Goal: Information Seeking & Learning: Understand process/instructions

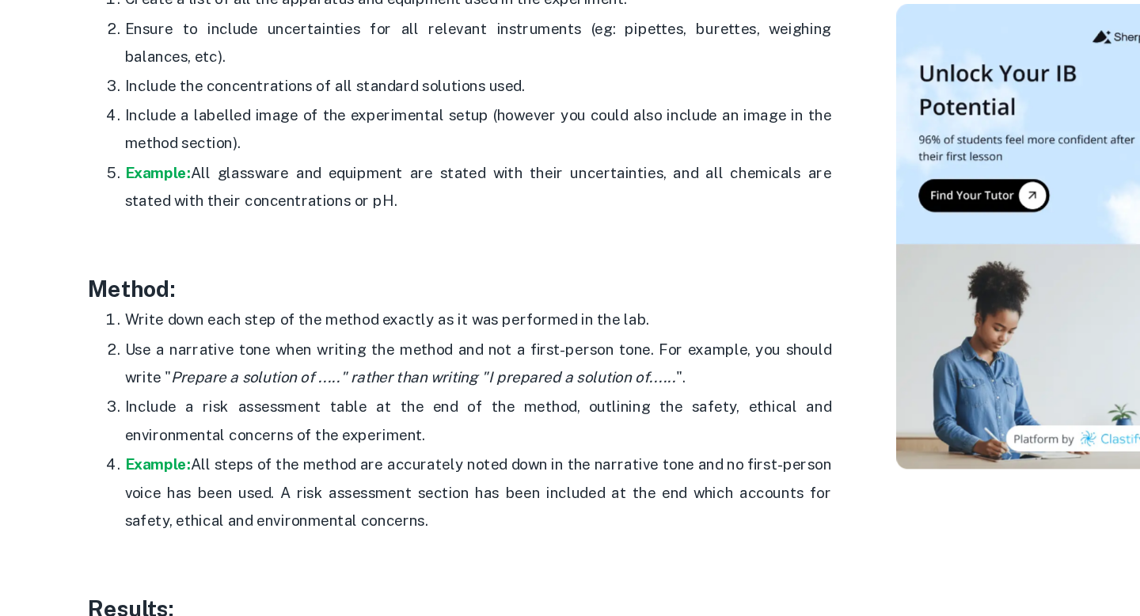
scroll to position [3113, 0]
click at [324, 404] on icon "Prepare a solution of ....." rather than writing "I prepared a solution of......" at bounding box center [411, 411] width 430 height 15
click at [317, 392] on p "Use a narrative tone when writing the method and not a first-person tone. For e…" at bounding box center [458, 400] width 602 height 48
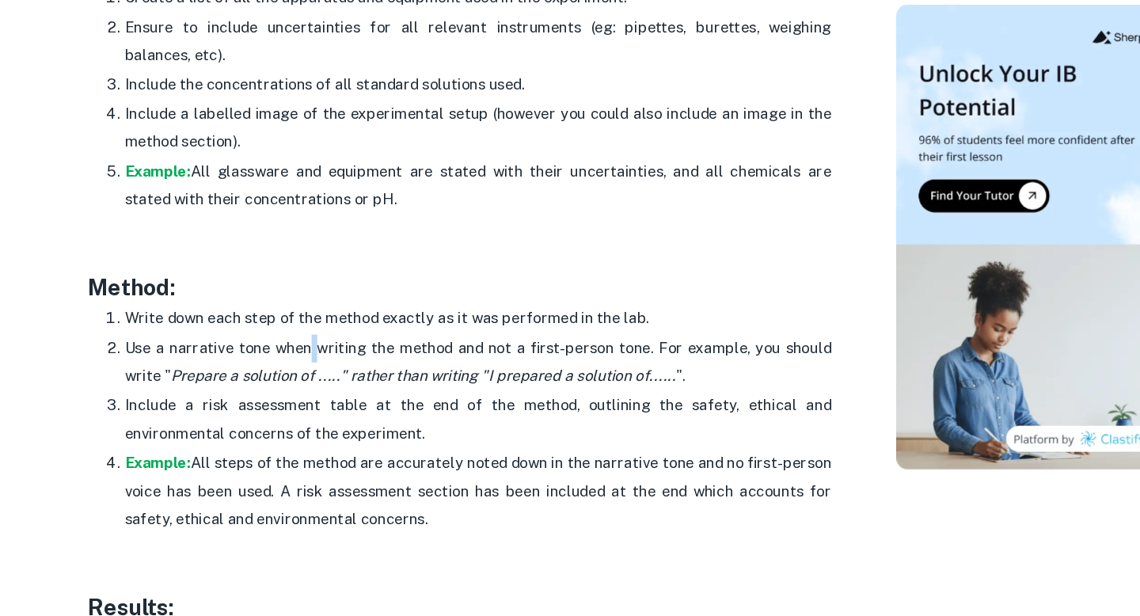
click at [381, 389] on p "Use a narrative tone when writing the method and not a first-person tone. For e…" at bounding box center [458, 400] width 602 height 48
click at [532, 380] on p "Use a narrative tone when writing the method and not a first-person tone. For e…" at bounding box center [458, 400] width 602 height 48
click at [571, 382] on p "Use a narrative tone when writing the method and not a first-person tone. For e…" at bounding box center [458, 400] width 602 height 48
drag, startPoint x: 606, startPoint y: 386, endPoint x: 525, endPoint y: 386, distance: 80.7
click at [525, 386] on p "Use a narrative tone when writing the method and not a first-person tone. For e…" at bounding box center [458, 400] width 602 height 48
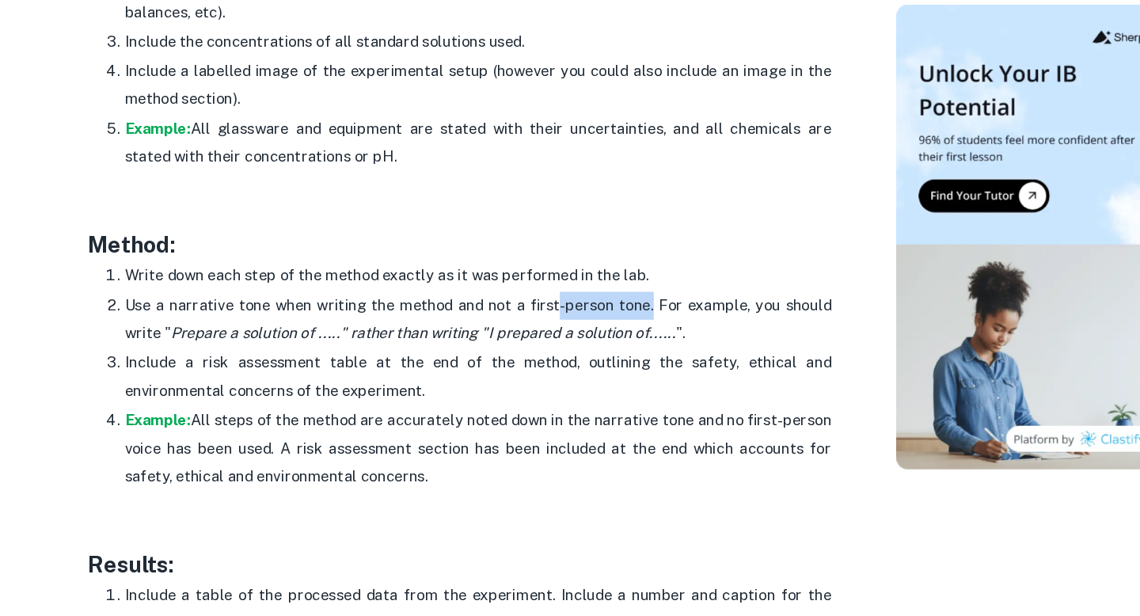
scroll to position [3151, 0]
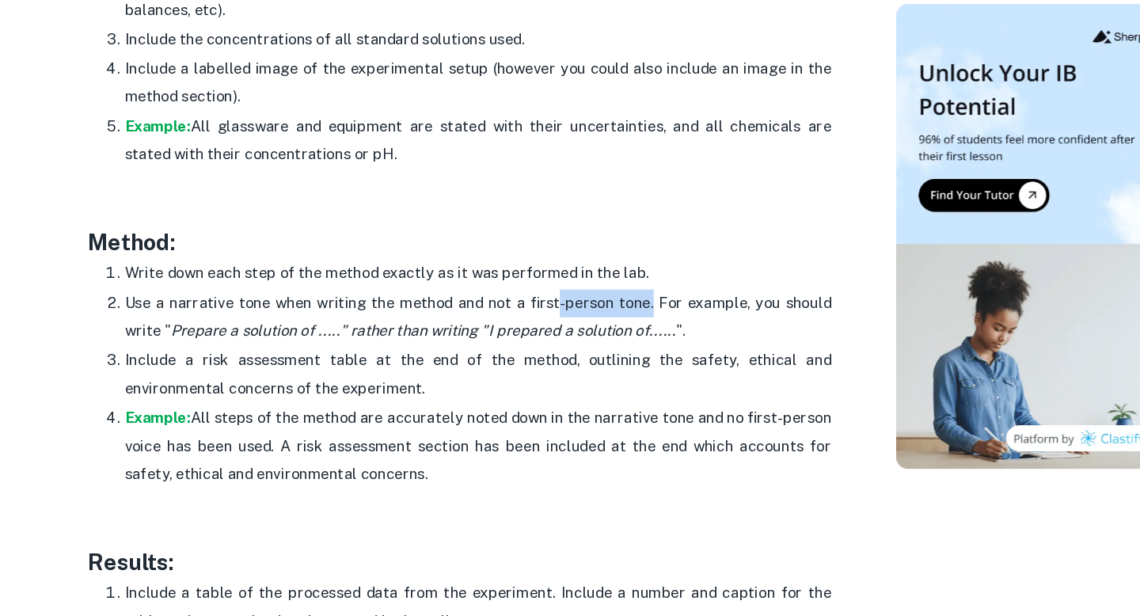
click at [230, 404] on p "Include a risk assessment table at the end of the method, outlining the safety,…" at bounding box center [458, 410] width 602 height 48
click at [272, 407] on p "Include a risk assessment table at the end of the method, outlining the safety,…" at bounding box center [458, 410] width 602 height 48
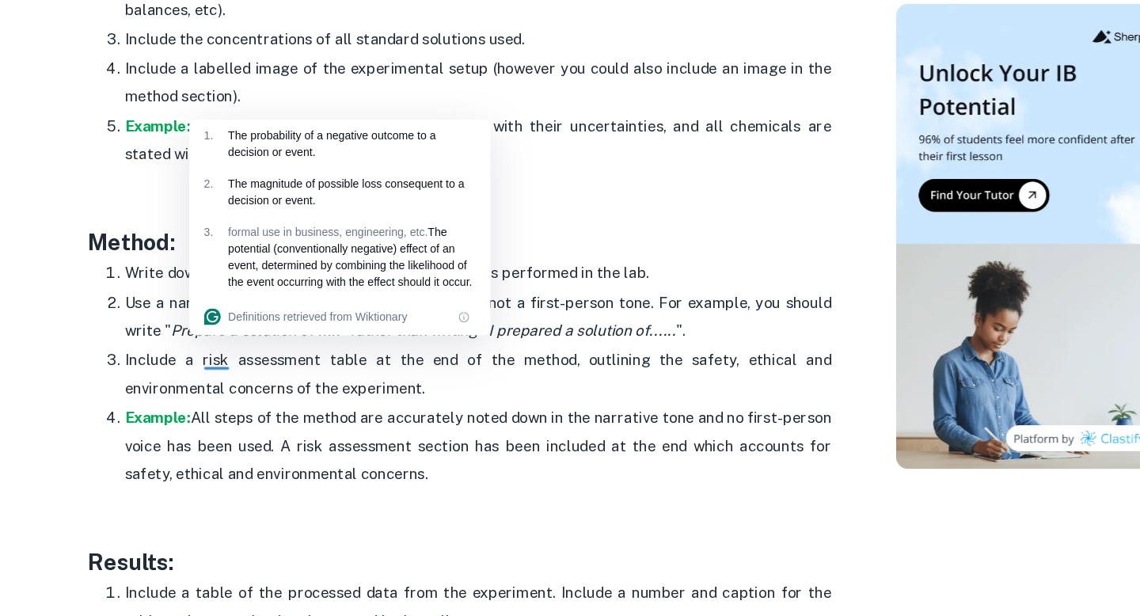
click at [295, 447] on p "Example: All steps of the method are accurately noted down in the narrative ton…" at bounding box center [458, 471] width 602 height 72
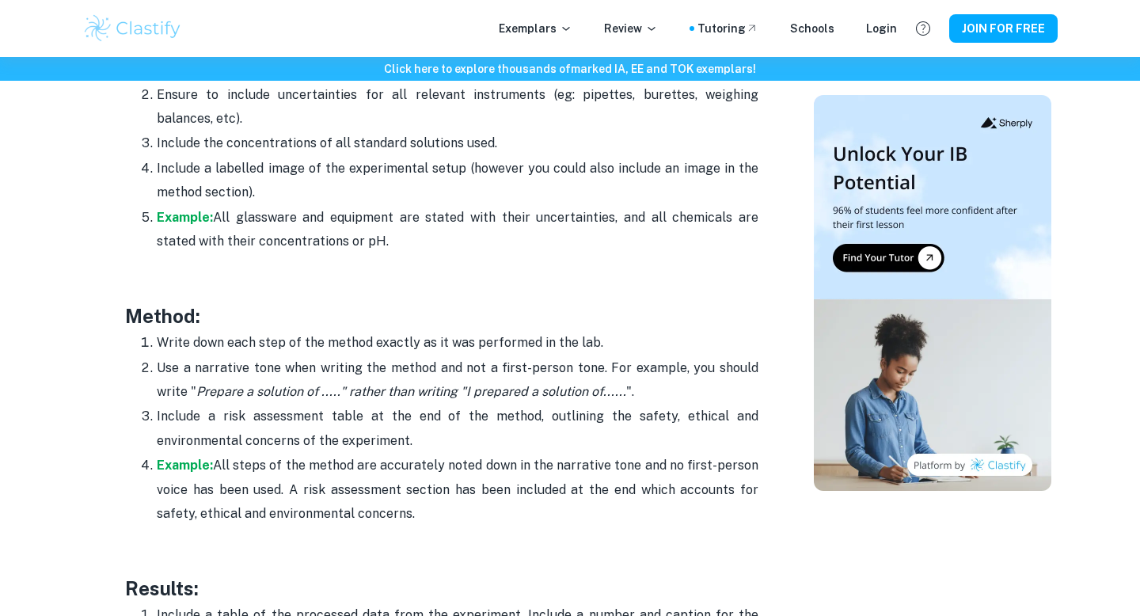
scroll to position [3119, 0]
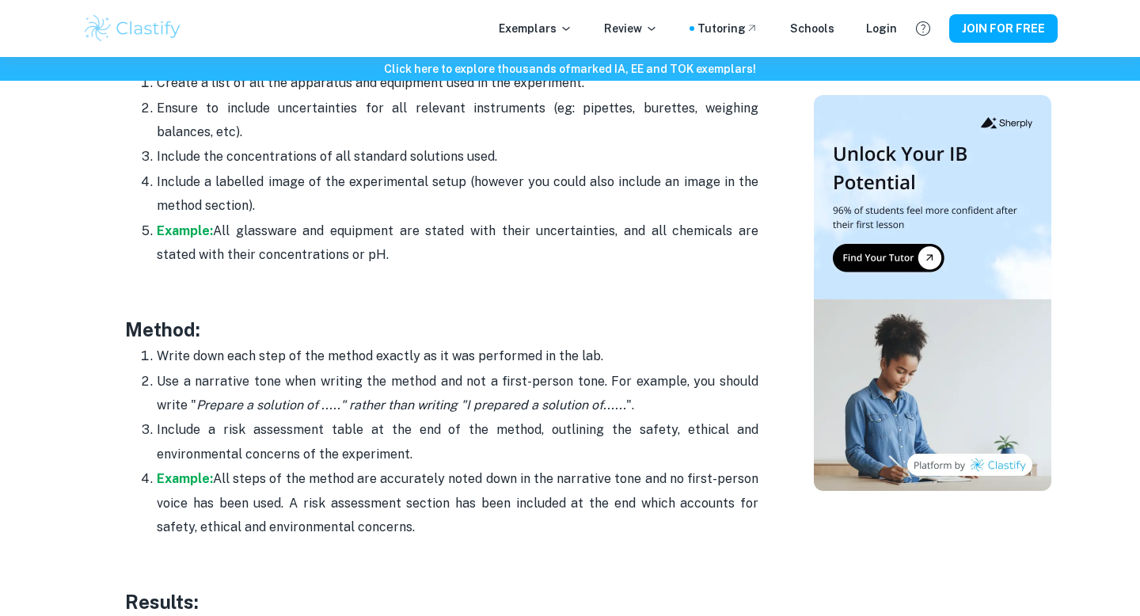
click at [206, 347] on p "Write down each step of the method exactly as it was performed in the lab." at bounding box center [458, 356] width 602 height 24
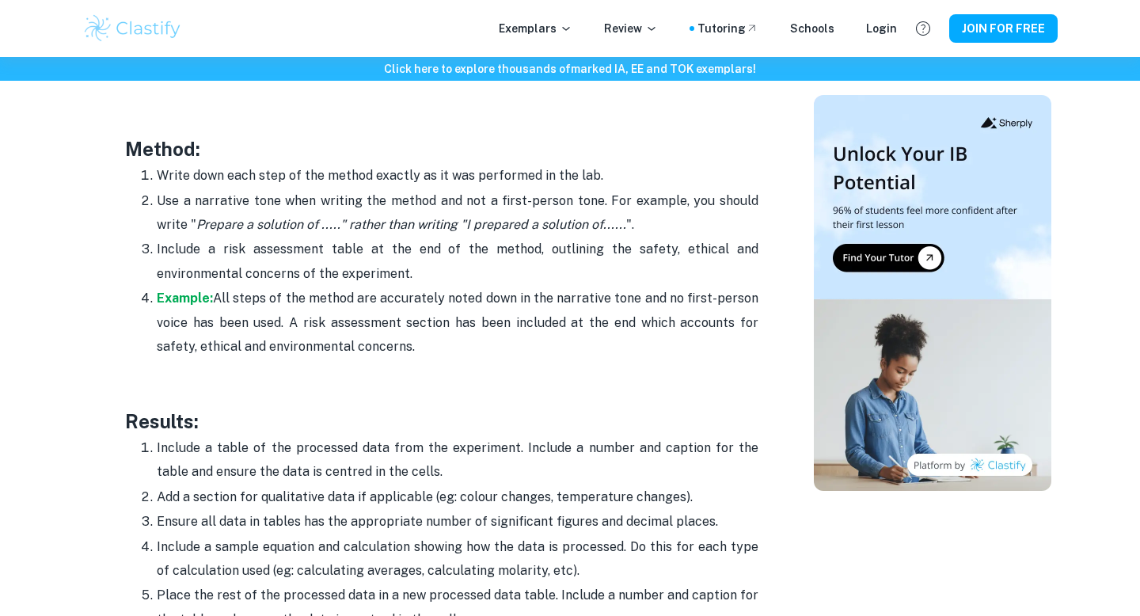
scroll to position [3360, 0]
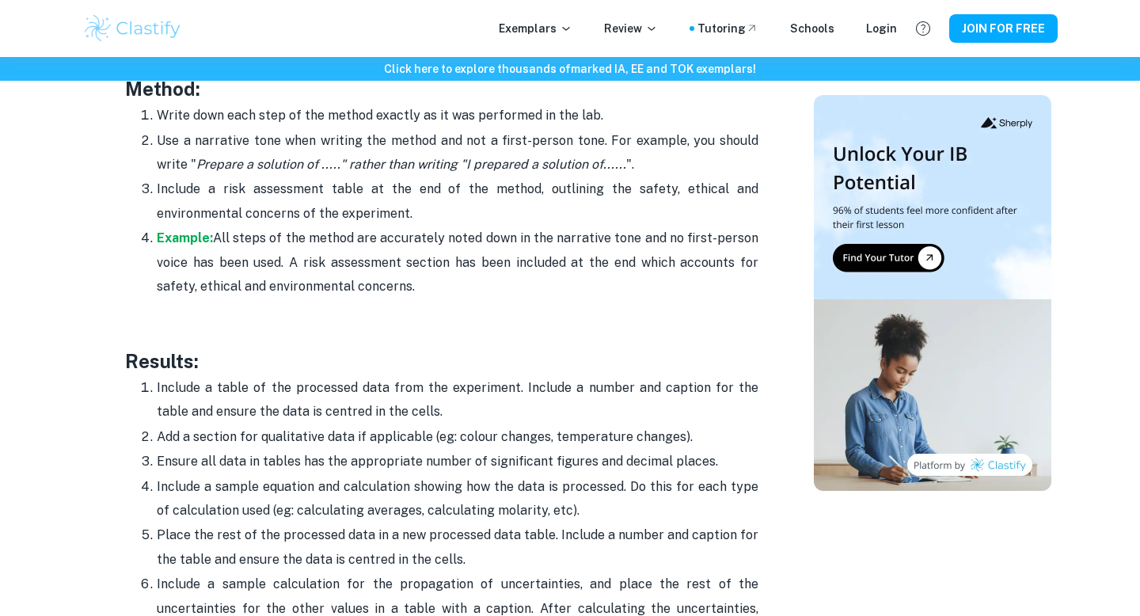
click at [378, 398] on p "Include a table of the processed data from the experiment. Include a number and…" at bounding box center [458, 400] width 602 height 48
click at [397, 404] on p "Include a table of the processed data from the experiment. Include a number and…" at bounding box center [458, 400] width 602 height 48
drag, startPoint x: 412, startPoint y: 411, endPoint x: 180, endPoint y: 383, distance: 234.4
click at [180, 383] on p "Include a table of the processed data from the experiment. Include a number and…" at bounding box center [458, 400] width 602 height 48
click at [201, 359] on h3 "Results:" at bounding box center [441, 361] width 633 height 28
